Goal: Information Seeking & Learning: Learn about a topic

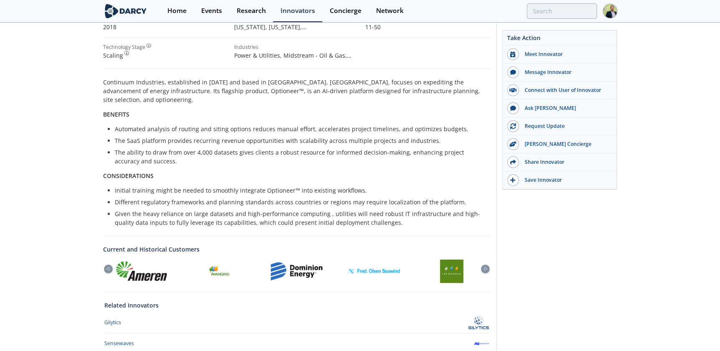
scroll to position [189, 0]
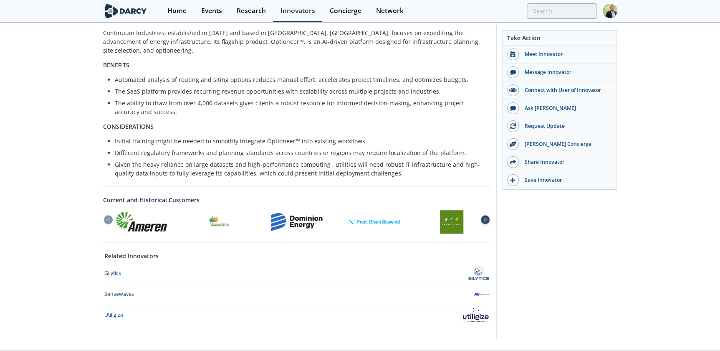
click at [485, 217] on icon at bounding box center [485, 219] width 10 height 4
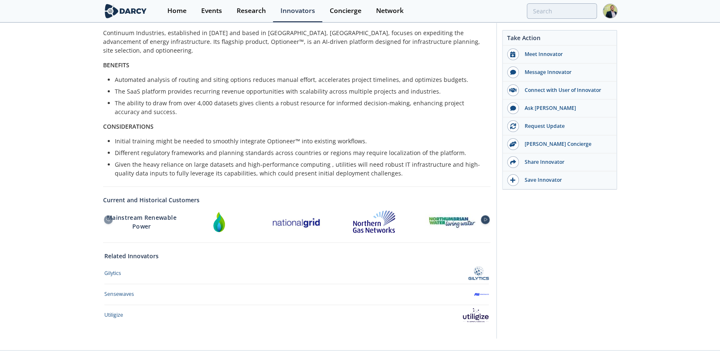
click at [485, 217] on icon at bounding box center [485, 219] width 10 height 4
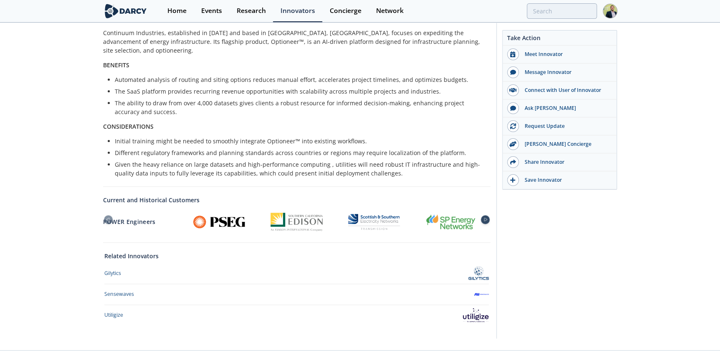
click at [485, 217] on icon at bounding box center [485, 219] width 10 height 4
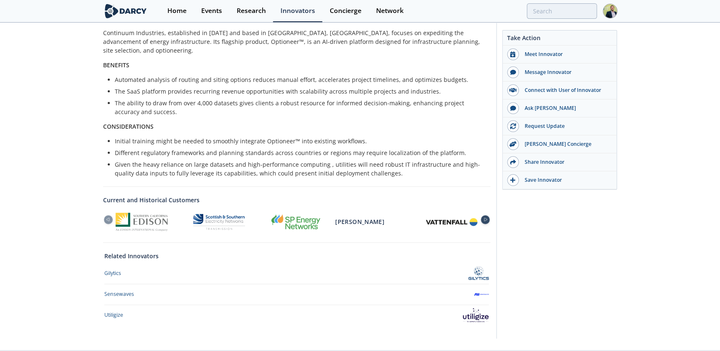
click at [485, 217] on icon at bounding box center [485, 219] width 10 height 4
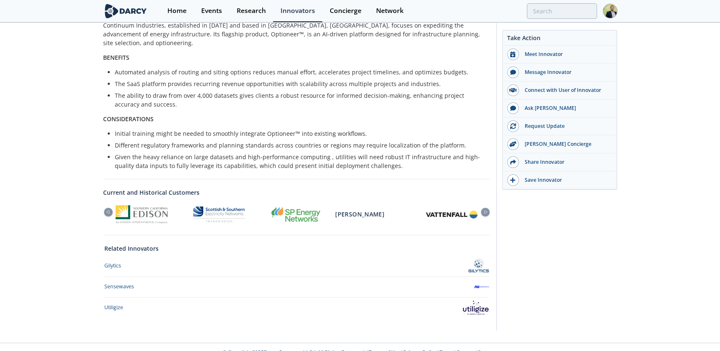
scroll to position [200, 0]
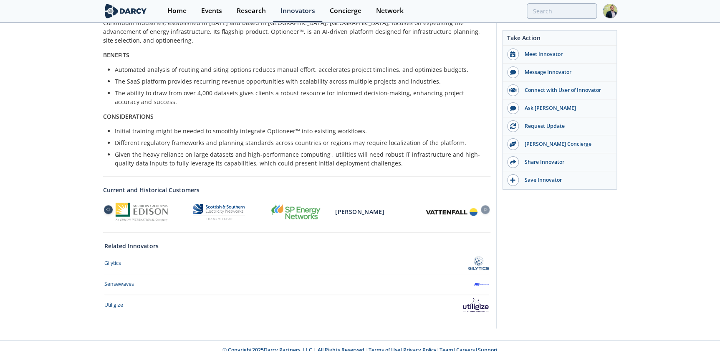
click at [106, 205] on div at bounding box center [108, 209] width 9 height 9
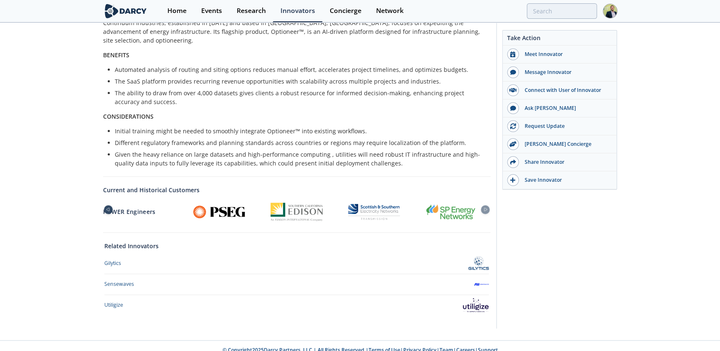
click at [106, 205] on div at bounding box center [108, 209] width 9 height 9
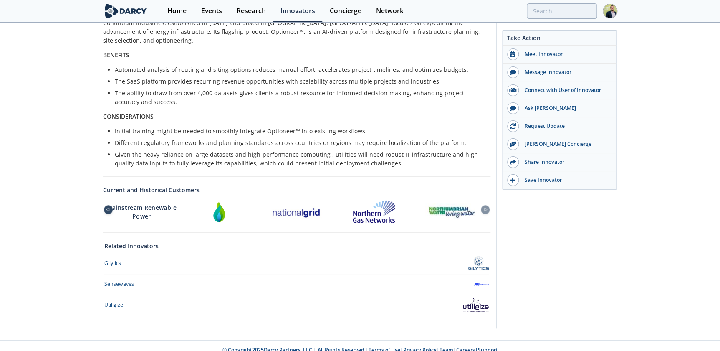
click at [106, 205] on div at bounding box center [108, 209] width 9 height 9
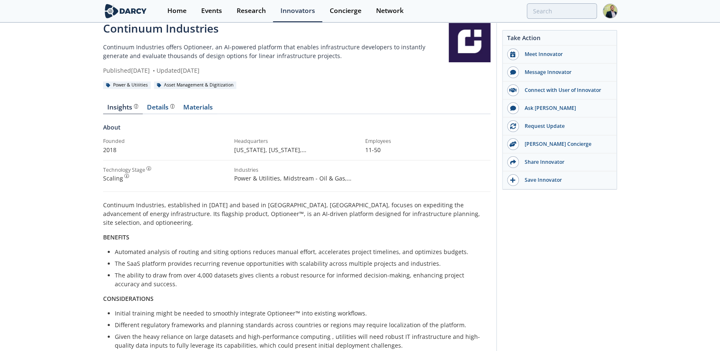
scroll to position [0, 0]
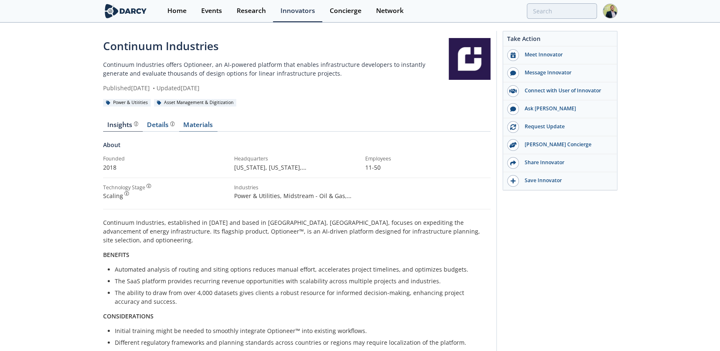
click at [200, 124] on link "Materials" at bounding box center [198, 126] width 38 height 10
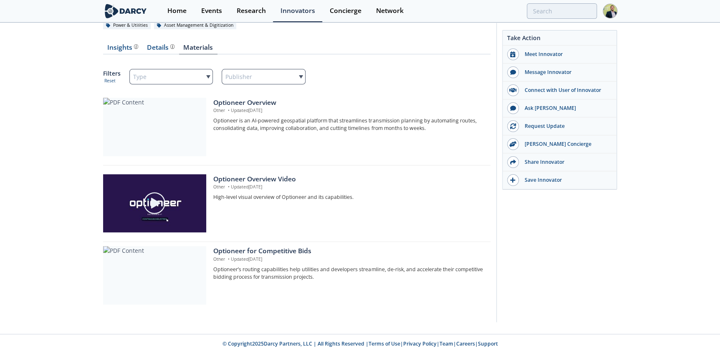
scroll to position [79, 0]
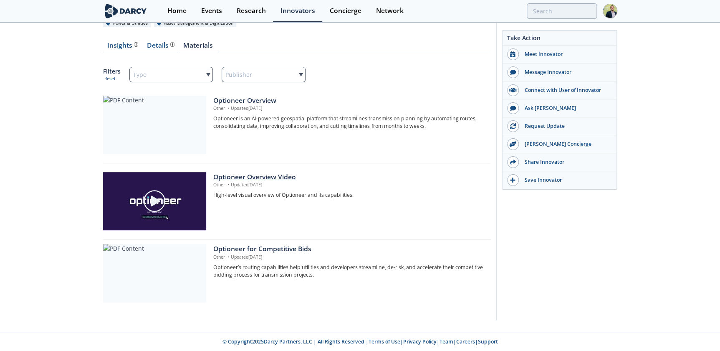
click at [152, 198] on img at bounding box center [154, 200] width 23 height 23
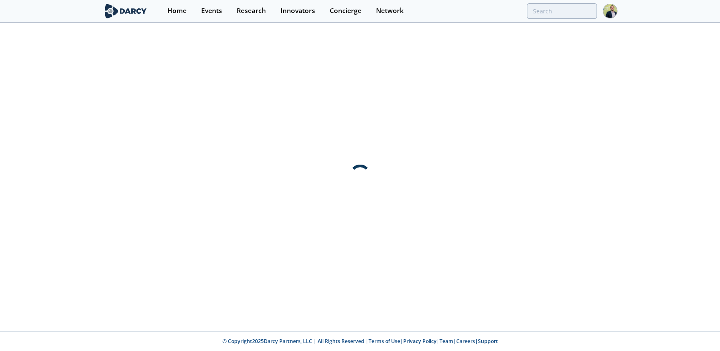
scroll to position [0, 0]
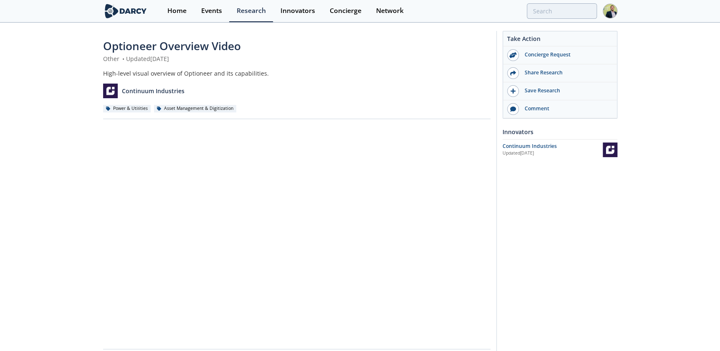
click at [111, 91] on img at bounding box center [110, 90] width 15 height 15
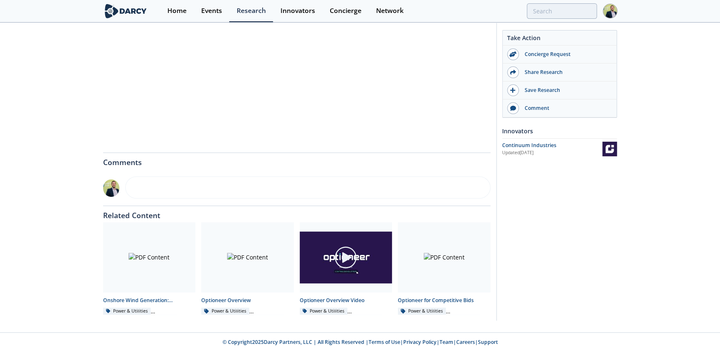
scroll to position [197, 0]
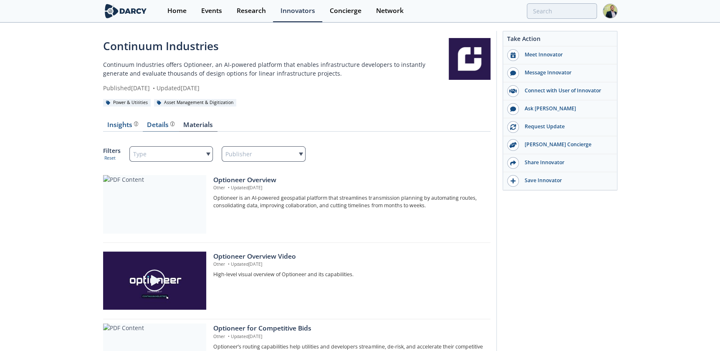
click at [156, 125] on div "Details" at bounding box center [161, 124] width 28 height 7
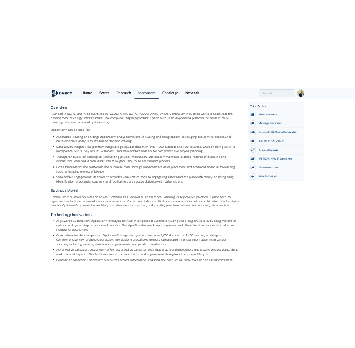
scroll to position [127, 0]
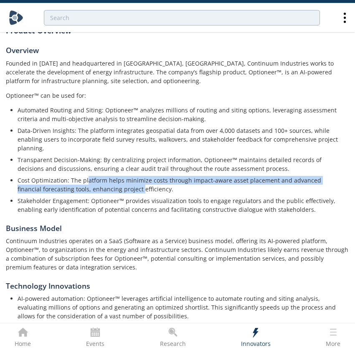
drag, startPoint x: 86, startPoint y: 180, endPoint x: 116, endPoint y: 187, distance: 30.8
click at [116, 187] on p "Cost Optimization: The platform helps minimize costs through impact-aware asset…" at bounding box center [181, 185] width 326 height 18
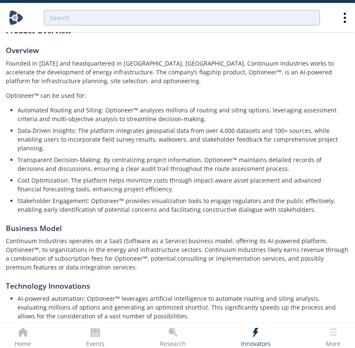
drag, startPoint x: 116, startPoint y: 187, endPoint x: 175, endPoint y: 186, distance: 58.9
click at [175, 186] on p "Cost Optimization: The platform helps minimize costs through impact-aware asset…" at bounding box center [181, 185] width 326 height 18
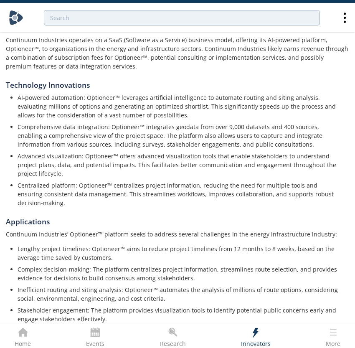
scroll to position [341, 0]
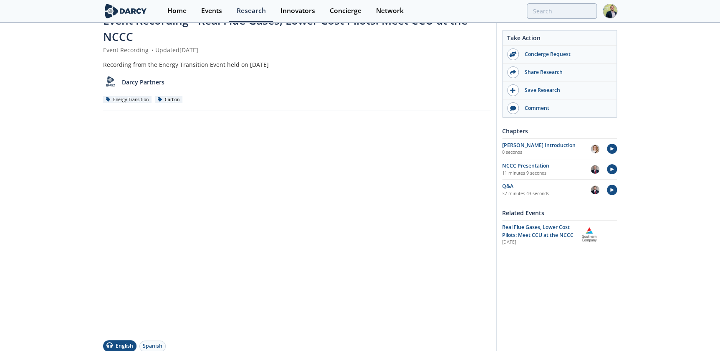
scroll to position [38, 0]
